Goal: Task Accomplishment & Management: Complete application form

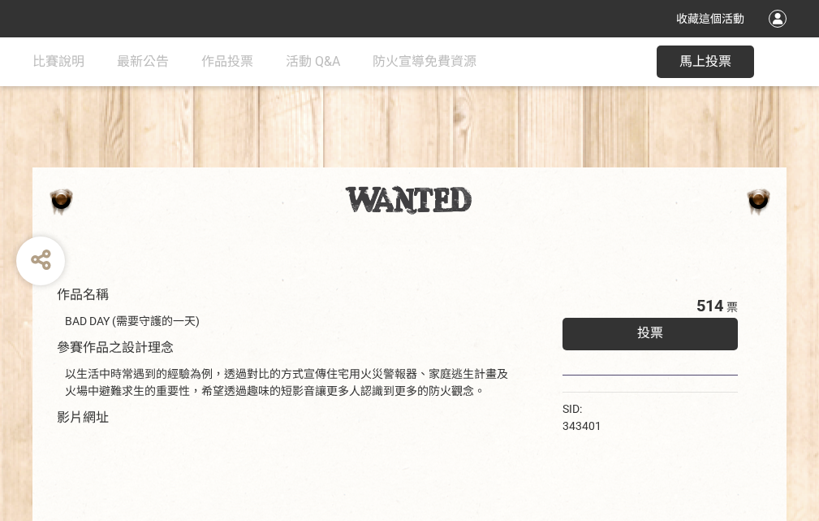
click at [780, 34] on div "收藏這個活動" at bounding box center [409, 18] width 819 height 37
click at [508, 160] on div "作品名稱 BAD DAY (需要守護的一天) 參賽作品之設計理念 以生活中時常遇到的經驗為例，透過對比的方式宣傳住宅用火災警報器、家庭逃生計畫及火場中避難求生…" at bounding box center [409, 378] width 819 height 683
click at [646, 329] on span "投票" at bounding box center [650, 332] width 26 height 15
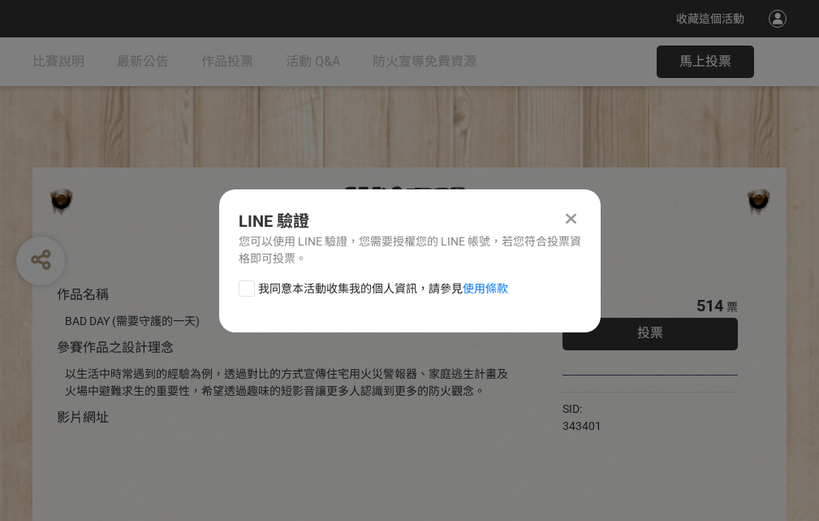
click at [245, 285] on div at bounding box center [247, 288] width 16 height 16
checkbox input "true"
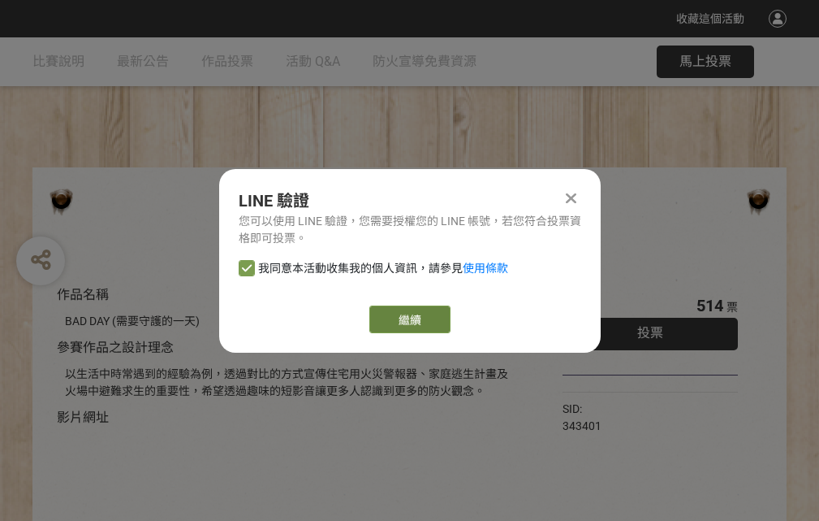
click at [408, 319] on link "繼續" at bounding box center [409, 319] width 81 height 28
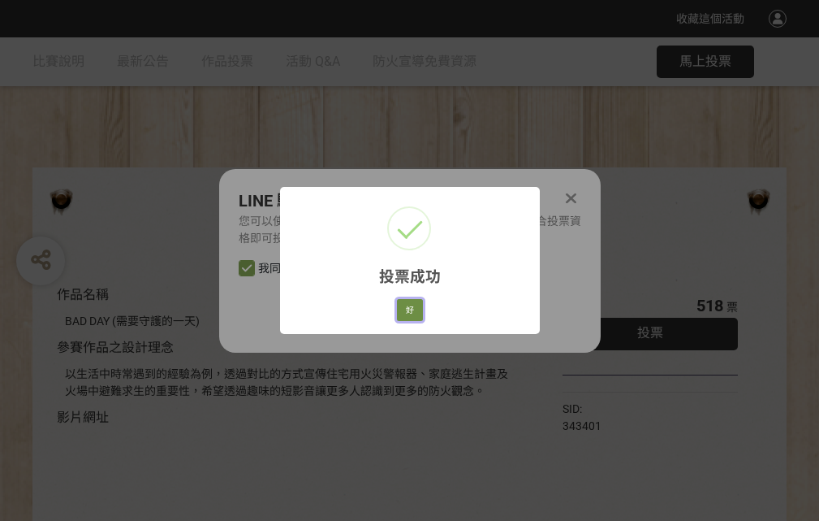
click at [405, 307] on button "好" at bounding box center [410, 310] width 26 height 23
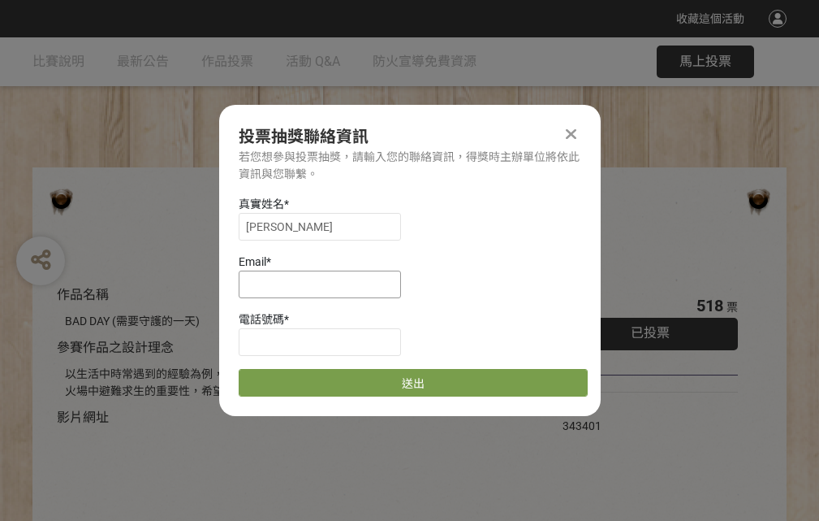
click at [325, 283] on input at bounding box center [320, 284] width 162 height 28
type input "[EMAIL_ADDRESS][DOMAIN_NAME]"
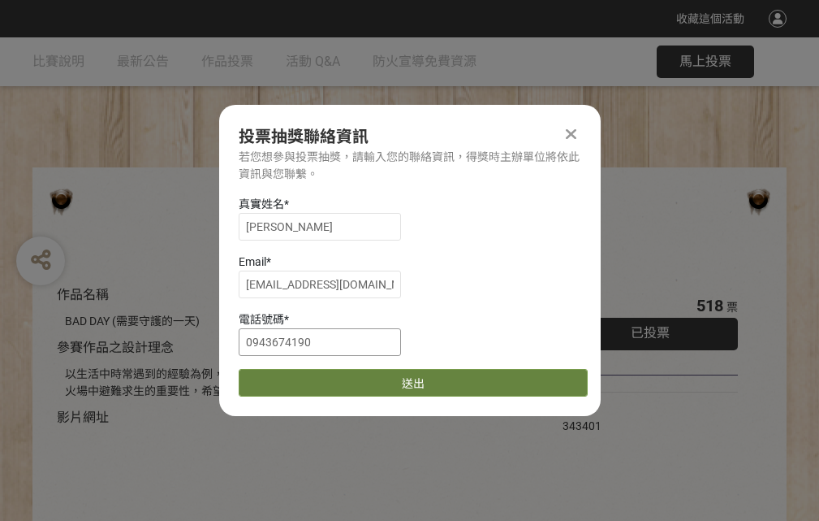
type input "0943674190"
click at [285, 377] on button "送出" at bounding box center [413, 383] width 349 height 28
